Goal: Task Accomplishment & Management: Use online tool/utility

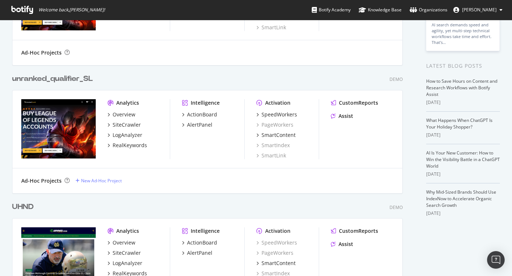
scroll to position [112, 0]
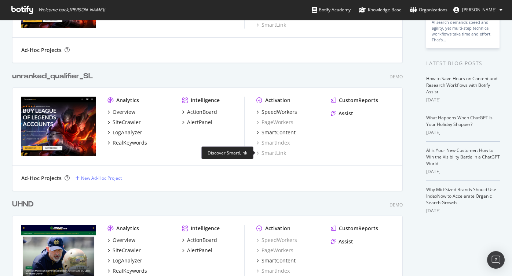
click at [270, 152] on div "SmartLink" at bounding box center [271, 153] width 30 height 7
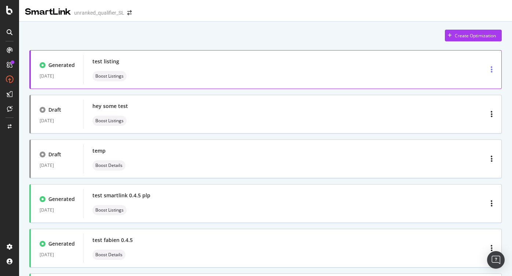
click at [491, 69] on icon "button" at bounding box center [491, 69] width 2 height 7
click at [210, 69] on div "test listing Boost Listings" at bounding box center [292, 69] width 400 height 23
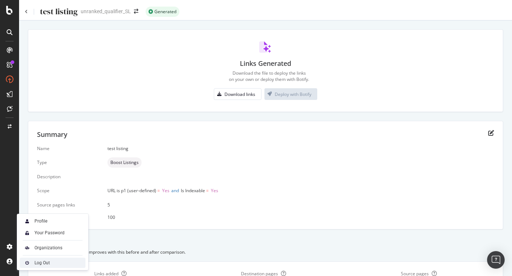
click at [45, 263] on div "Log Out" at bounding box center [41, 263] width 15 height 6
